Goal: Information Seeking & Learning: Learn about a topic

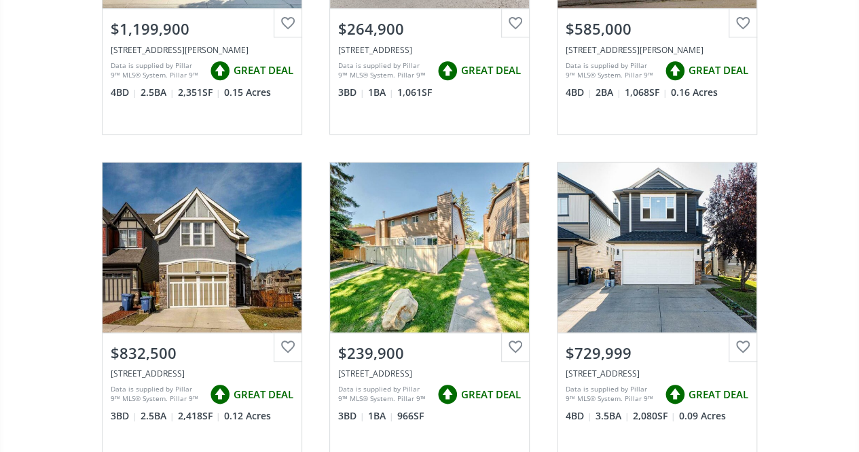
scroll to position [685, 0]
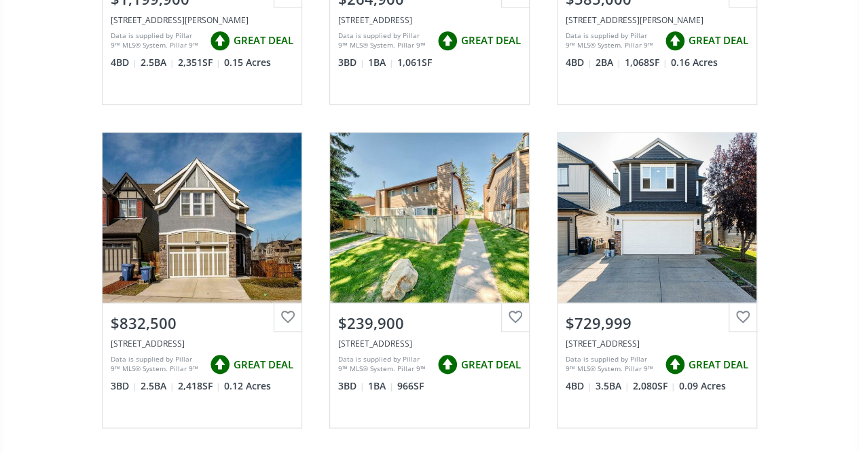
click at [57, 243] on div "[GEOGRAPHIC_DATA] View Photos & Details $414,900 [STREET_ADDRESS] Data is suppl…" at bounding box center [429, 118] width 859 height 1294
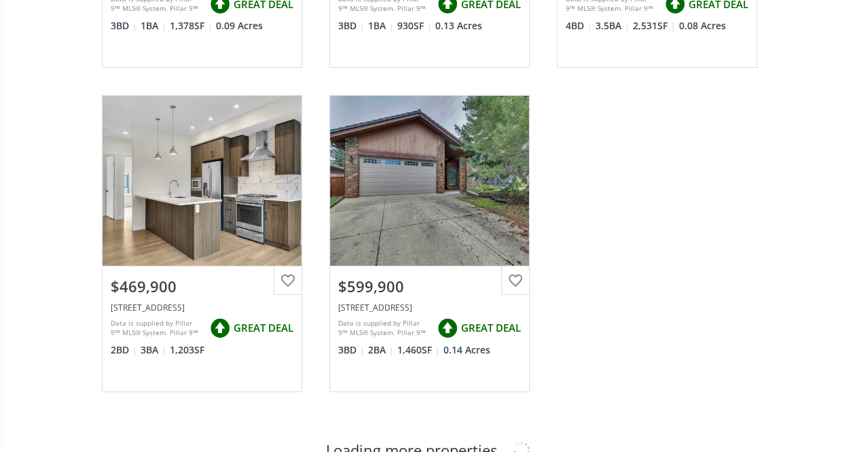
scroll to position [2023, 0]
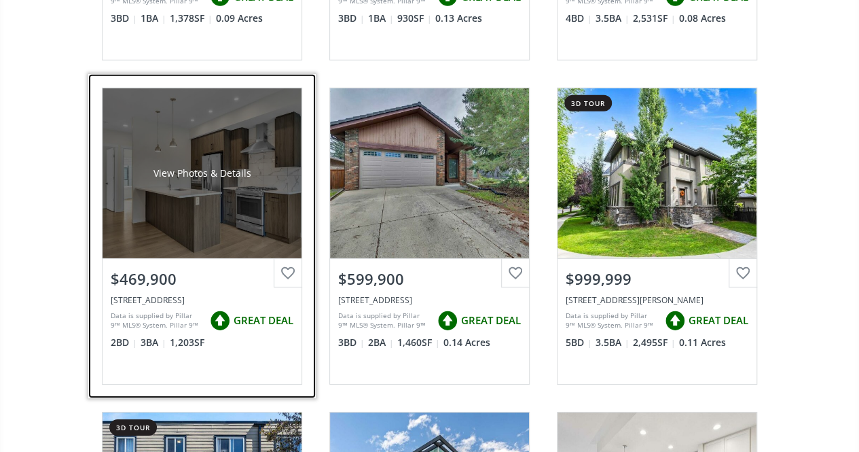
click at [225, 242] on div "View Photos & Details" at bounding box center [202, 173] width 199 height 170
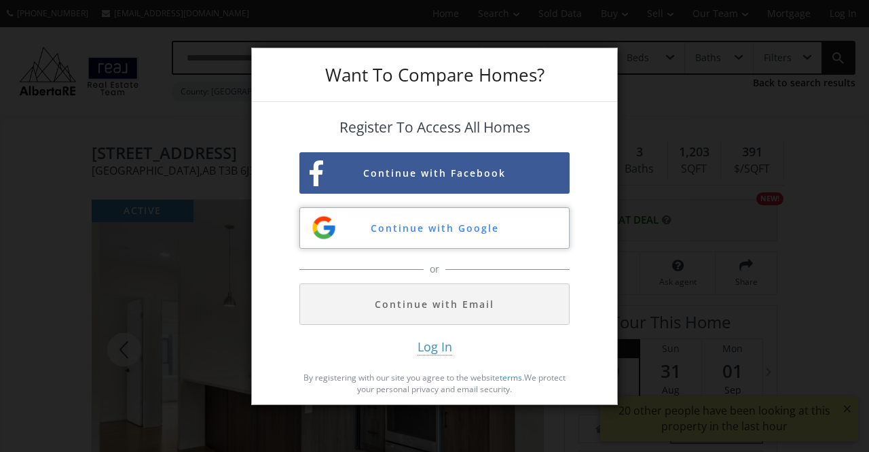
click at [515, 223] on button "Continue with Google" at bounding box center [435, 227] width 270 height 41
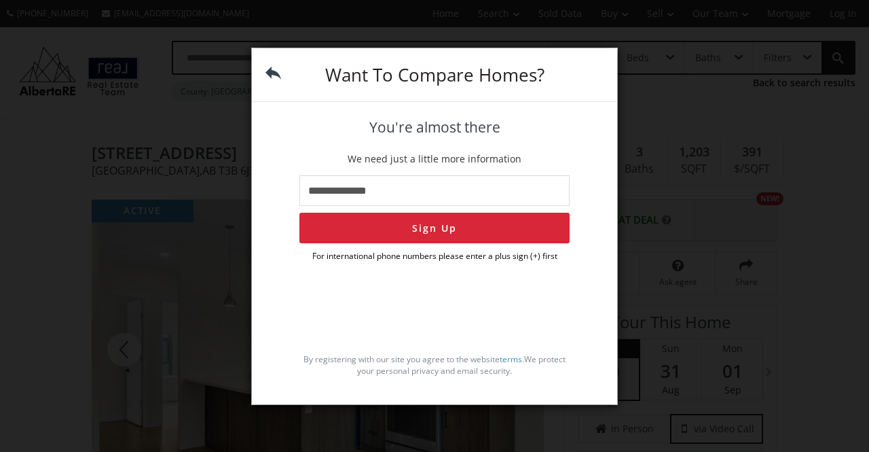
type input "**********"
click at [489, 221] on button "Sign Up" at bounding box center [435, 228] width 270 height 31
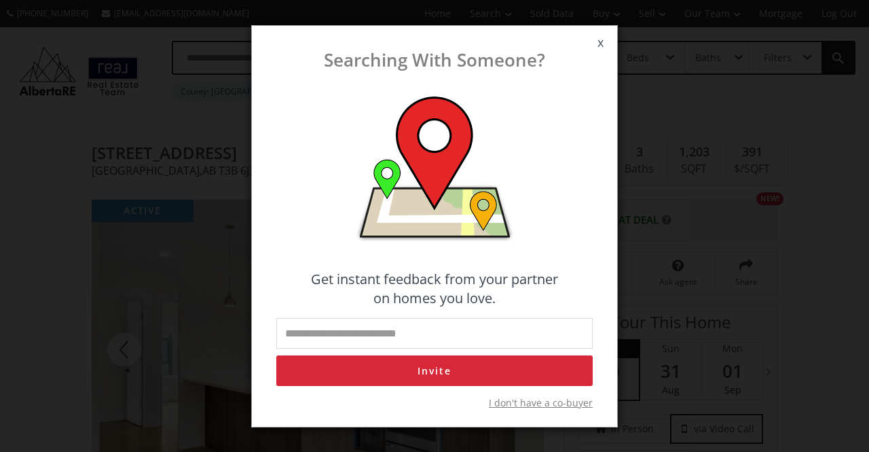
click at [594, 46] on span "x" at bounding box center [600, 43] width 33 height 38
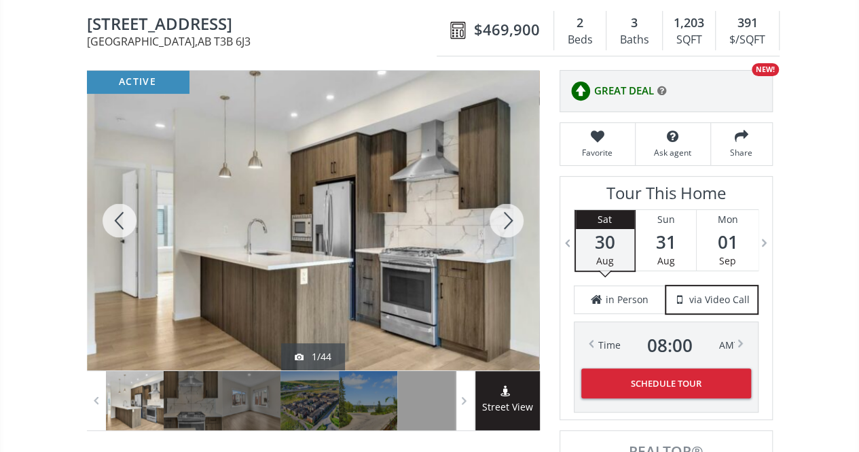
scroll to position [129, 0]
click at [511, 217] on div at bounding box center [506, 221] width 65 height 300
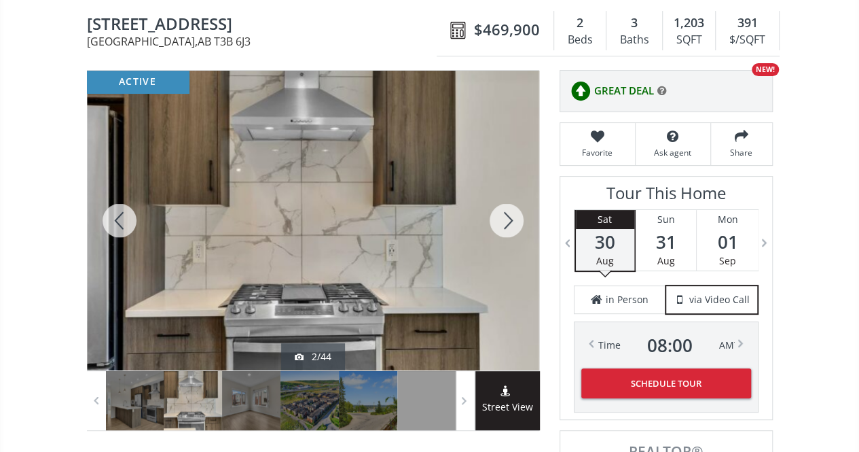
click at [518, 215] on div at bounding box center [506, 221] width 65 height 300
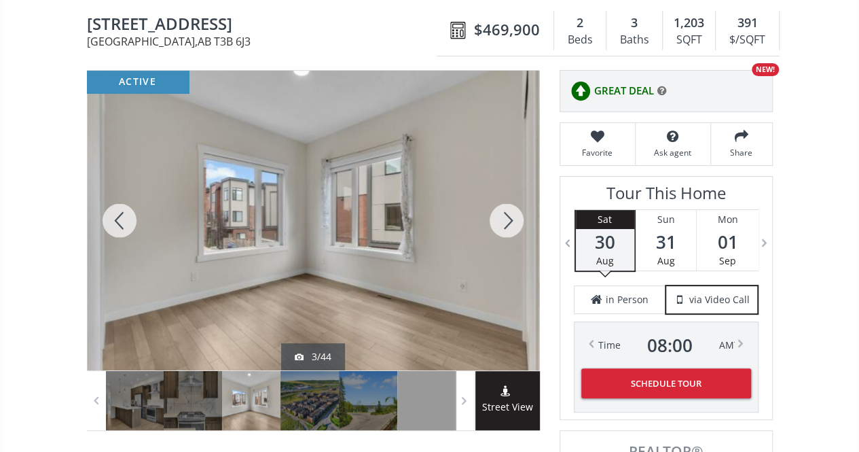
click at [521, 216] on div at bounding box center [506, 221] width 65 height 300
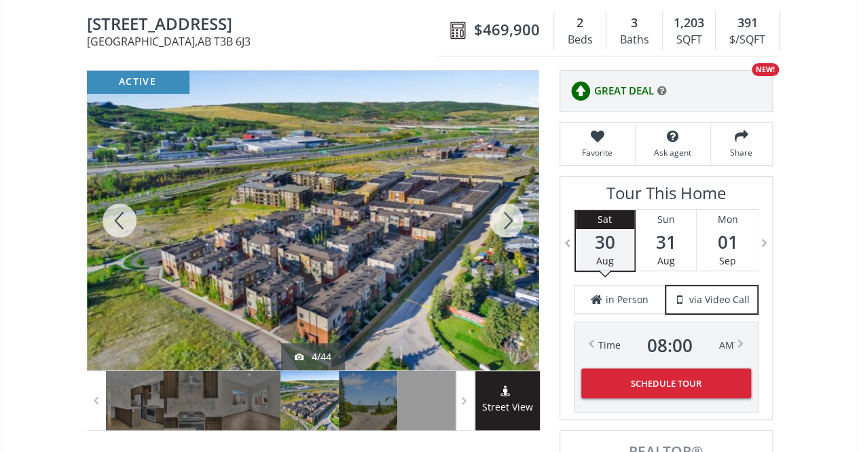
click at [521, 217] on div at bounding box center [506, 221] width 65 height 300
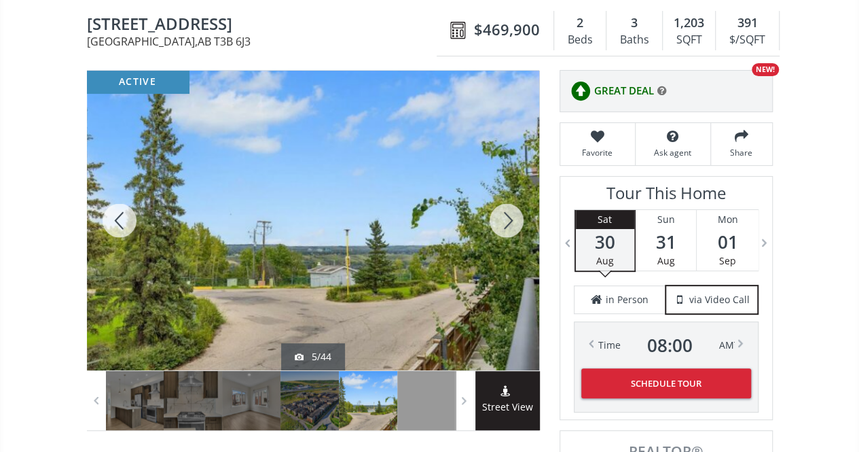
click at [522, 219] on div at bounding box center [506, 221] width 65 height 300
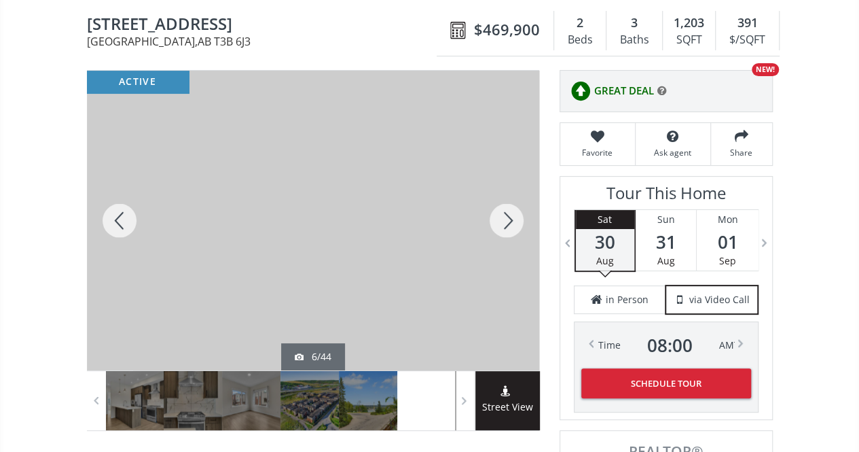
click at [521, 217] on div at bounding box center [506, 221] width 65 height 300
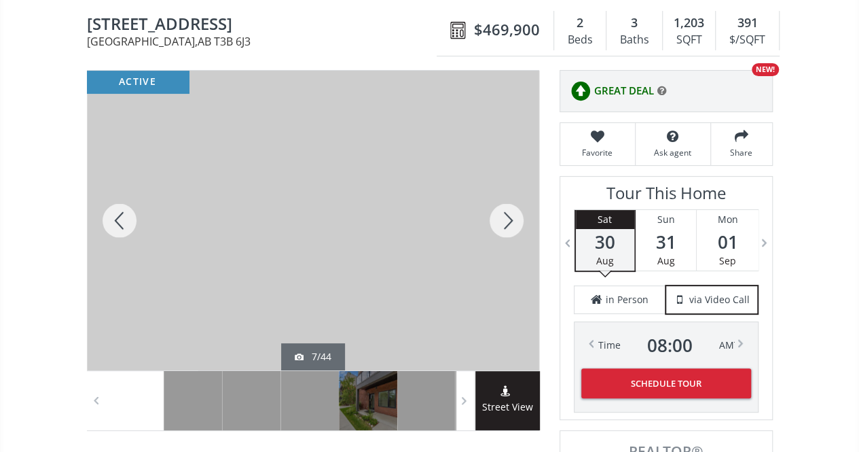
click at [520, 216] on div at bounding box center [506, 221] width 65 height 300
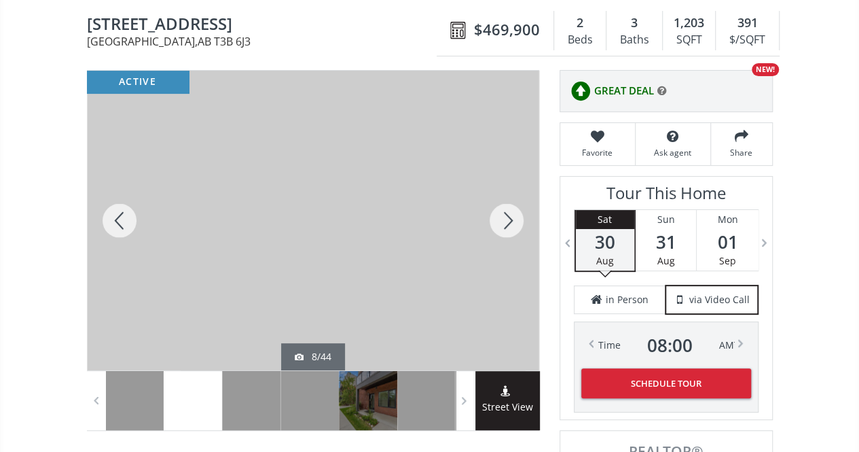
click at [522, 216] on div at bounding box center [506, 221] width 65 height 300
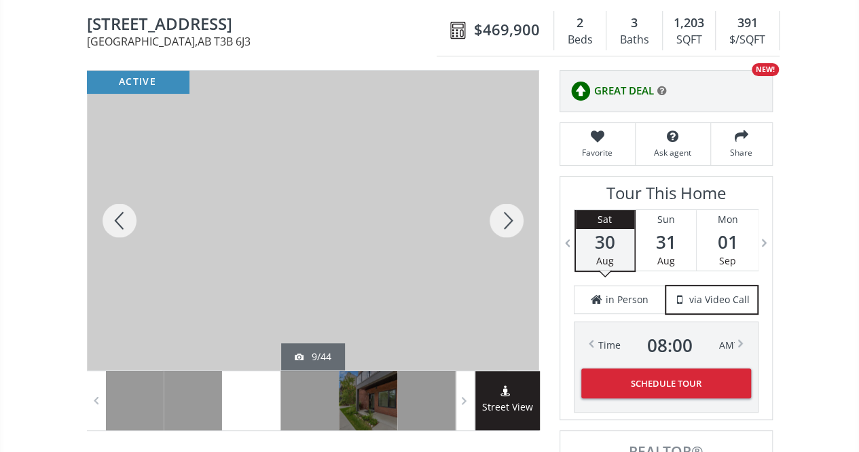
click at [520, 216] on div at bounding box center [506, 221] width 65 height 300
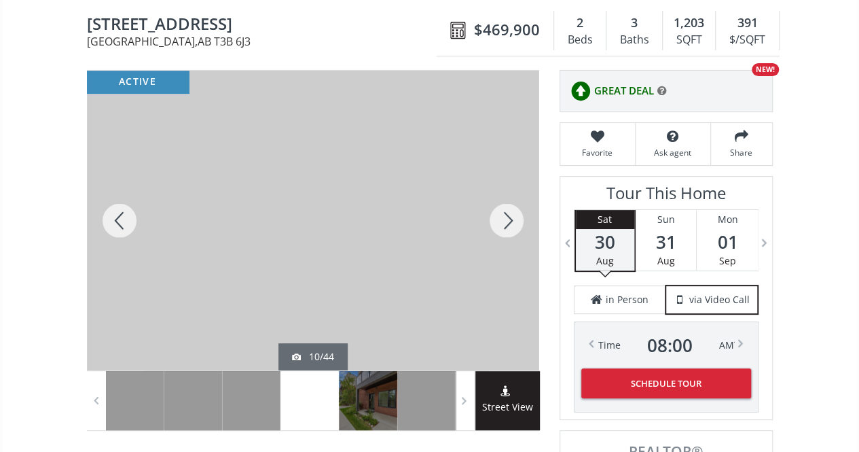
click at [520, 217] on div at bounding box center [506, 221] width 65 height 300
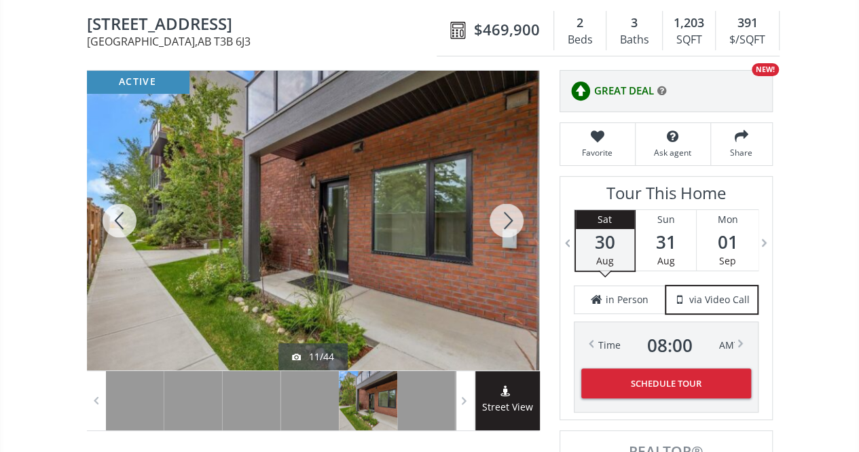
click at [520, 217] on div at bounding box center [506, 221] width 65 height 300
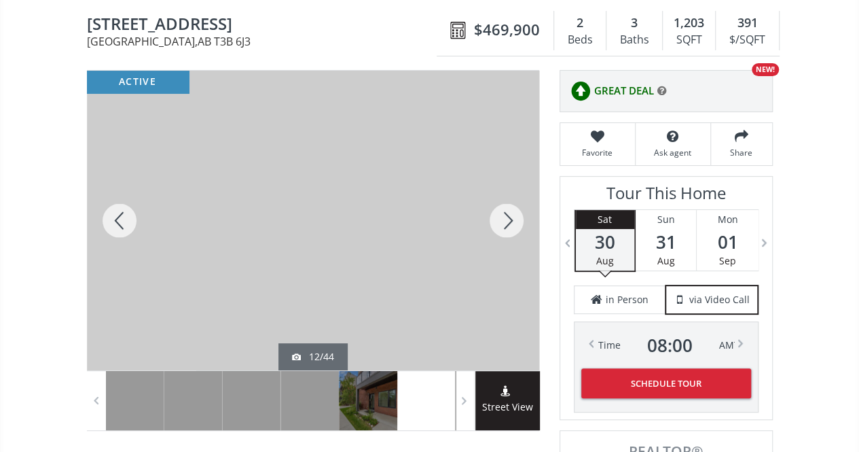
click at [522, 217] on div at bounding box center [506, 221] width 65 height 300
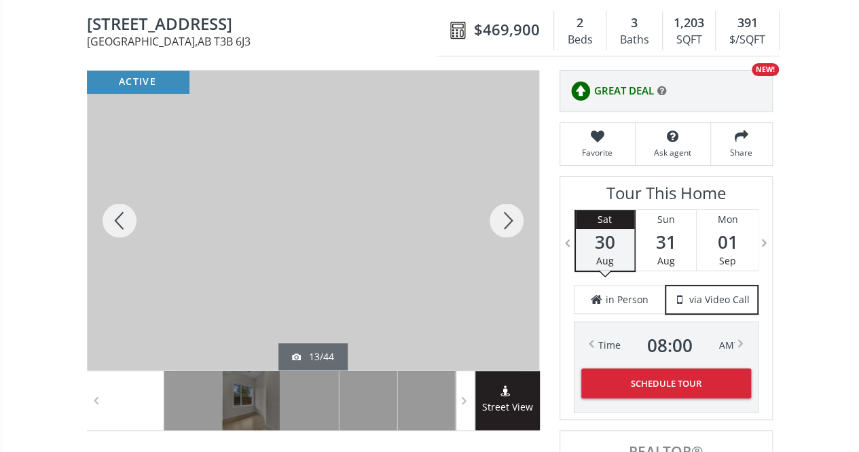
click at [521, 217] on div at bounding box center [506, 221] width 65 height 300
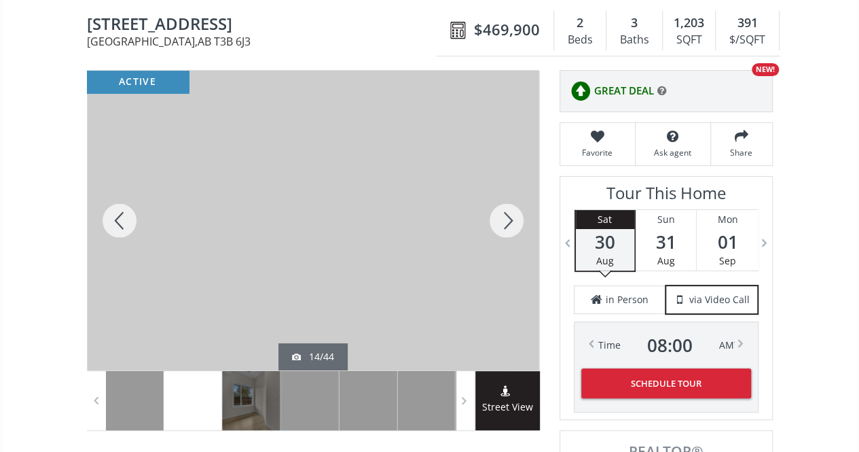
click at [522, 217] on div at bounding box center [506, 221] width 65 height 300
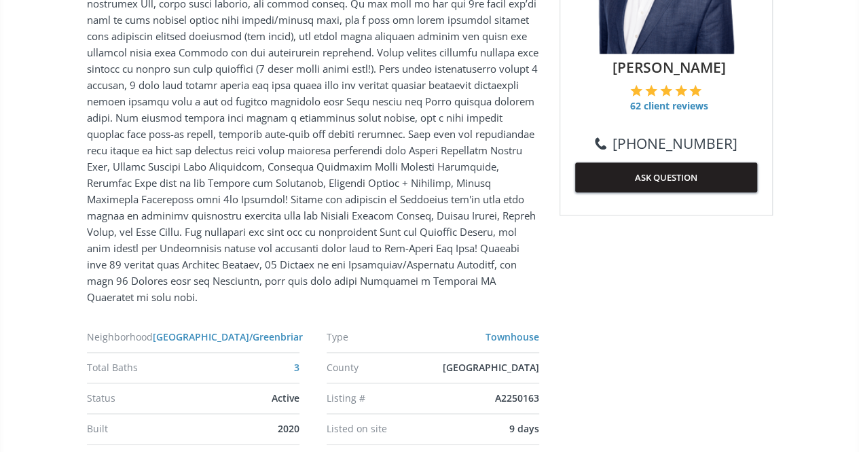
scroll to position [720, 0]
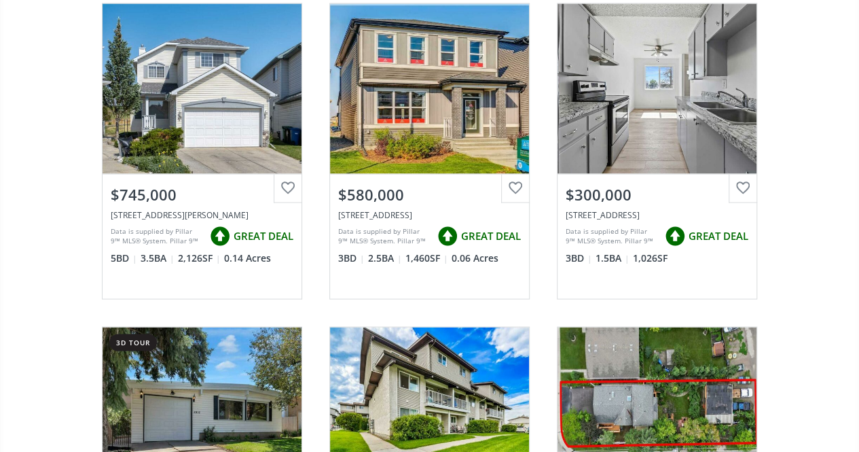
scroll to position [3725, 0]
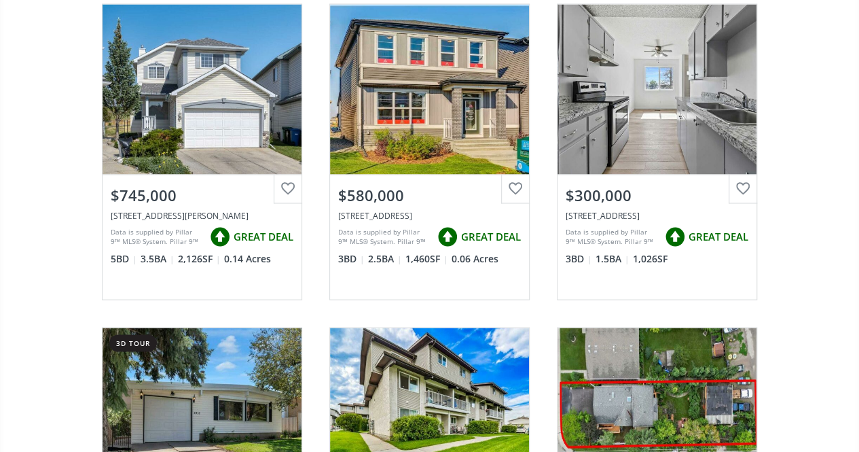
scroll to position [954, 0]
